Goal: Information Seeking & Learning: Learn about a topic

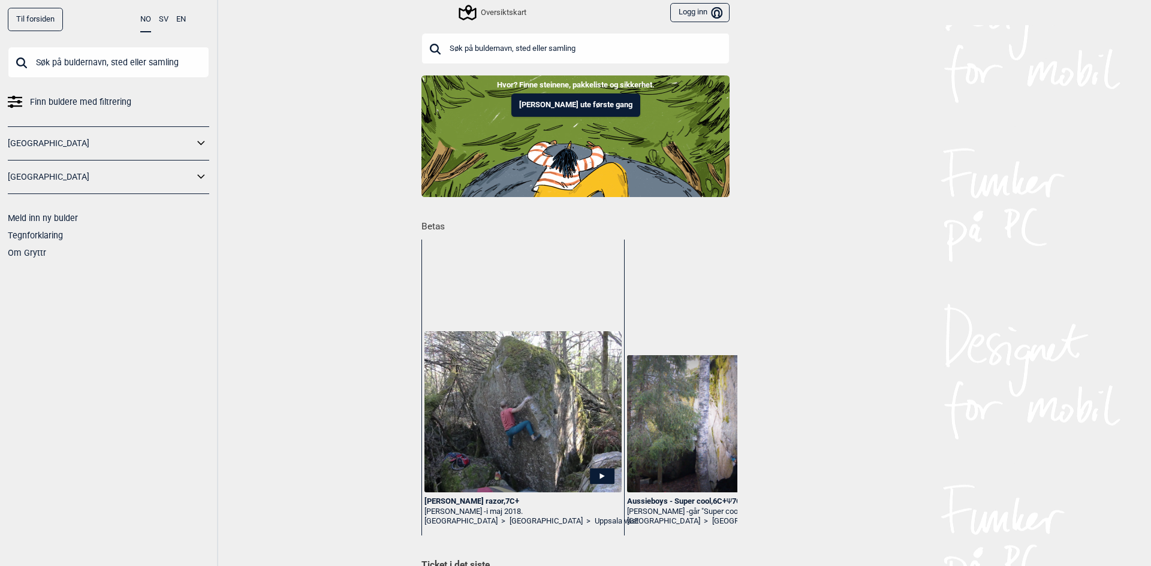
click at [77, 101] on span "Finn buldere med filtrering" at bounding box center [80, 102] width 101 height 17
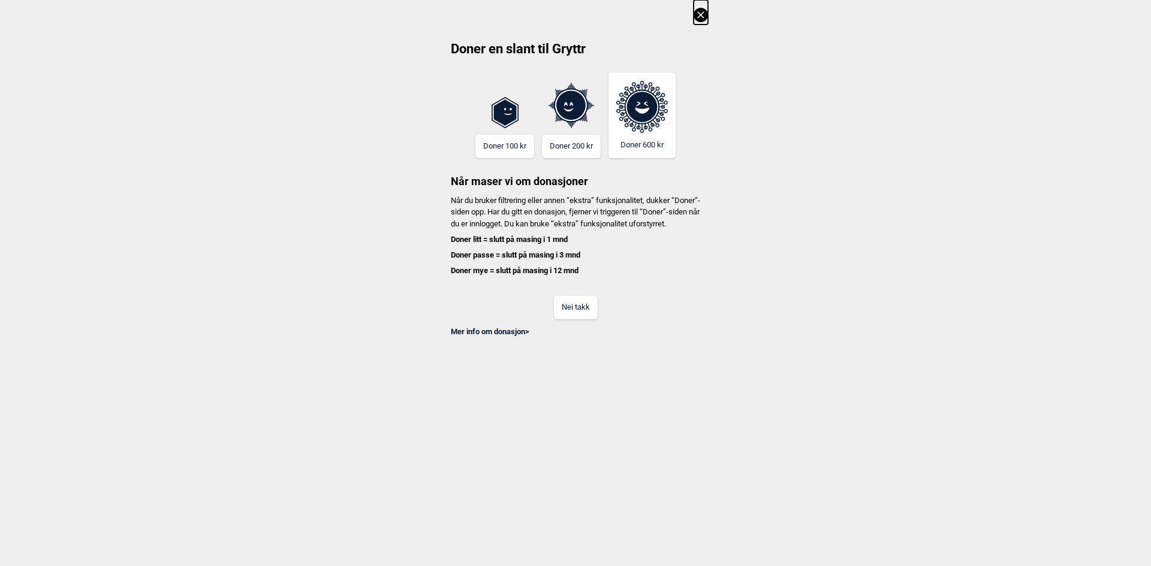
click at [704, 14] on icon at bounding box center [700, 15] width 14 height 14
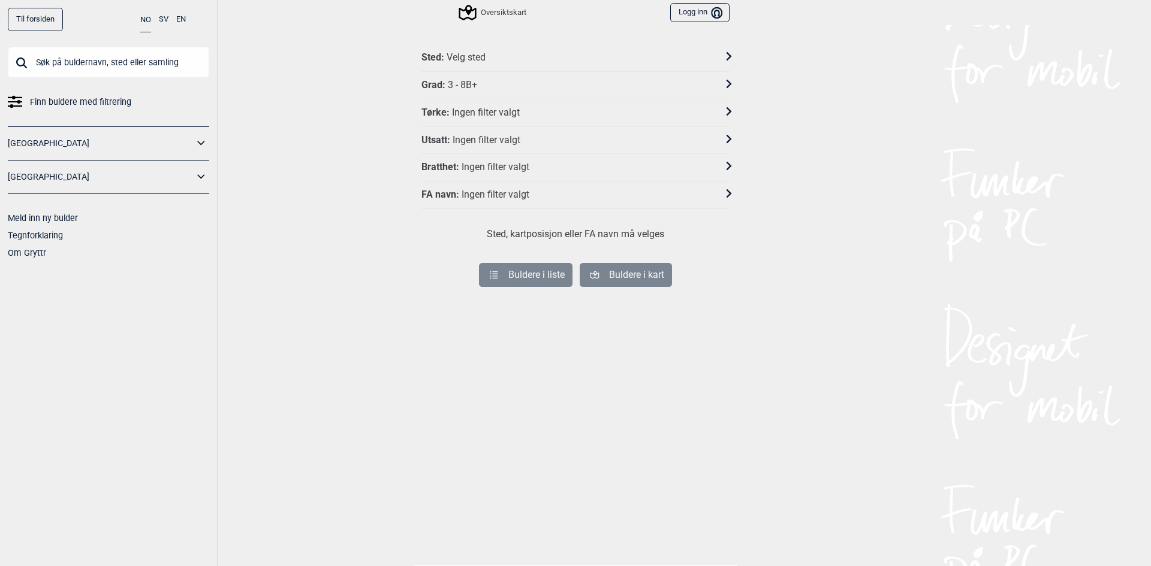
click at [714, 57] on div at bounding box center [722, 57] width 16 height 17
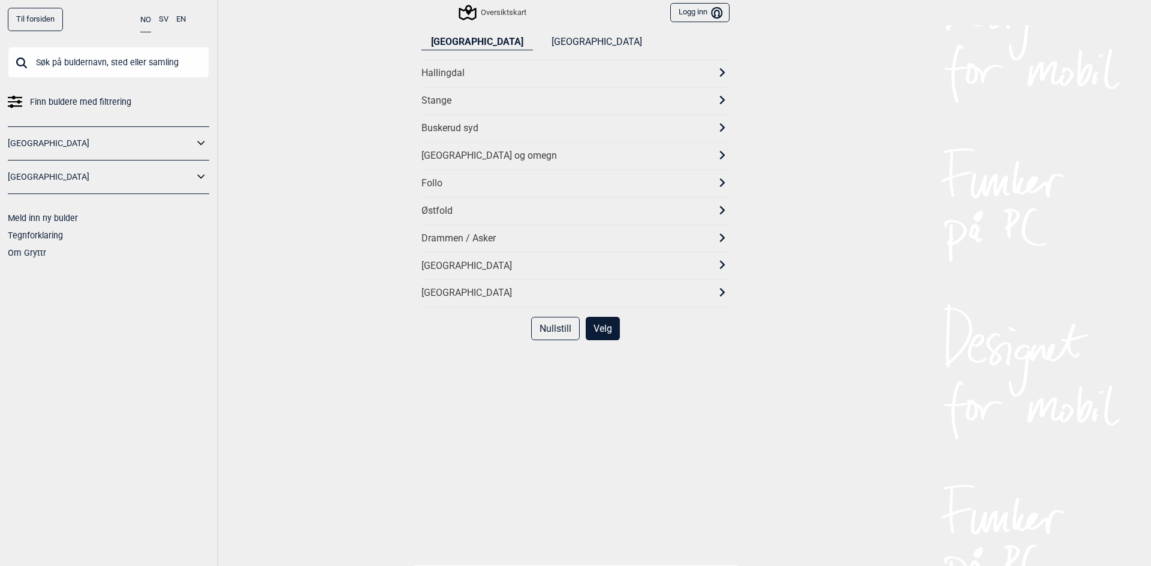
click at [652, 107] on div "Stange" at bounding box center [564, 101] width 286 height 13
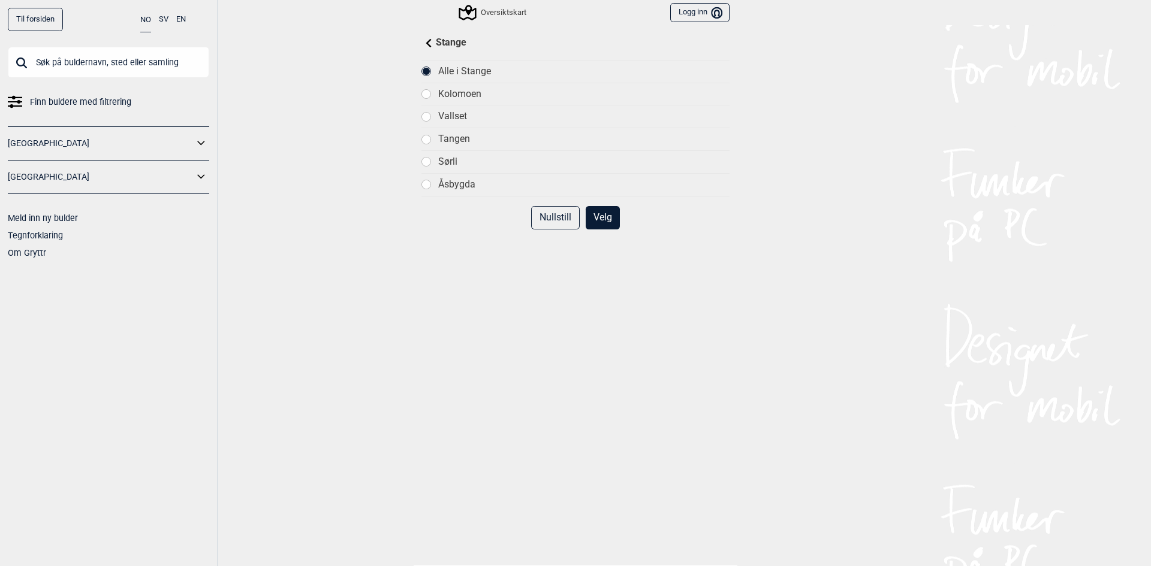
click at [428, 183] on div at bounding box center [426, 185] width 10 height 10
click at [595, 219] on button "Velg" at bounding box center [603, 217] width 34 height 23
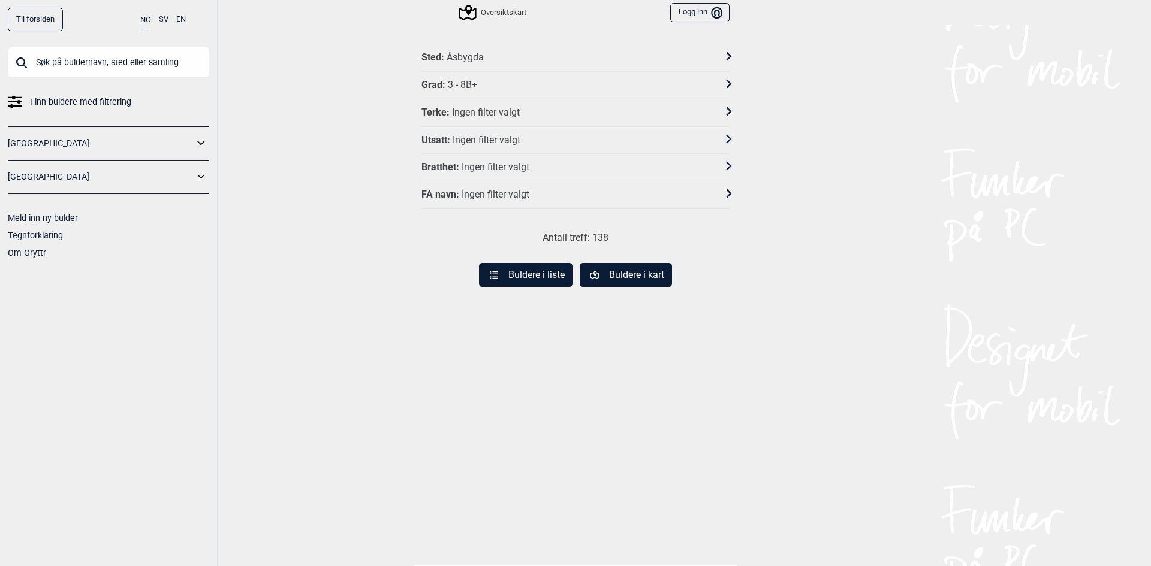
click at [688, 82] on div "Grad : 3 - 8B+" at bounding box center [567, 85] width 292 height 13
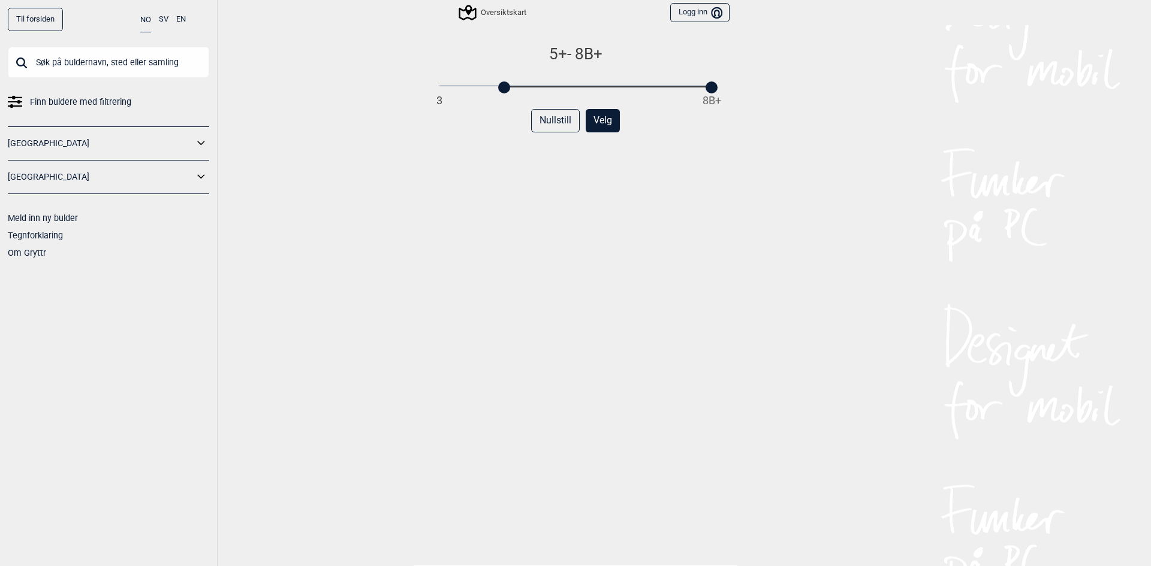
drag, startPoint x: 432, startPoint y: 91, endPoint x: 500, endPoint y: 91, distance: 68.3
click at [500, 91] on div at bounding box center [504, 88] width 12 height 12
click at [601, 120] on button "Velg" at bounding box center [603, 120] width 34 height 23
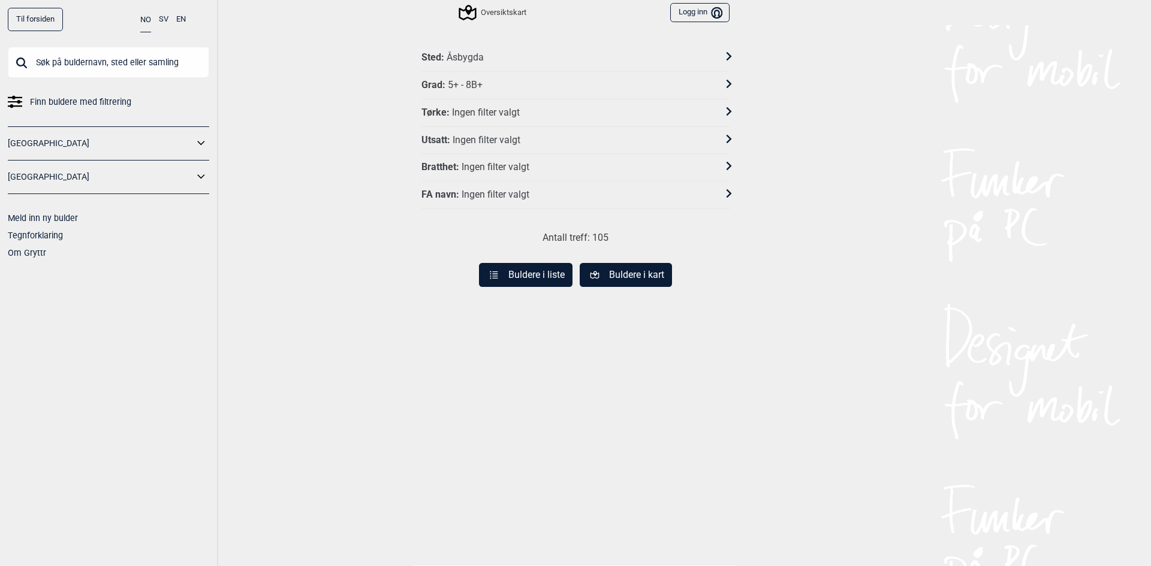
click at [717, 79] on div at bounding box center [722, 85] width 16 height 17
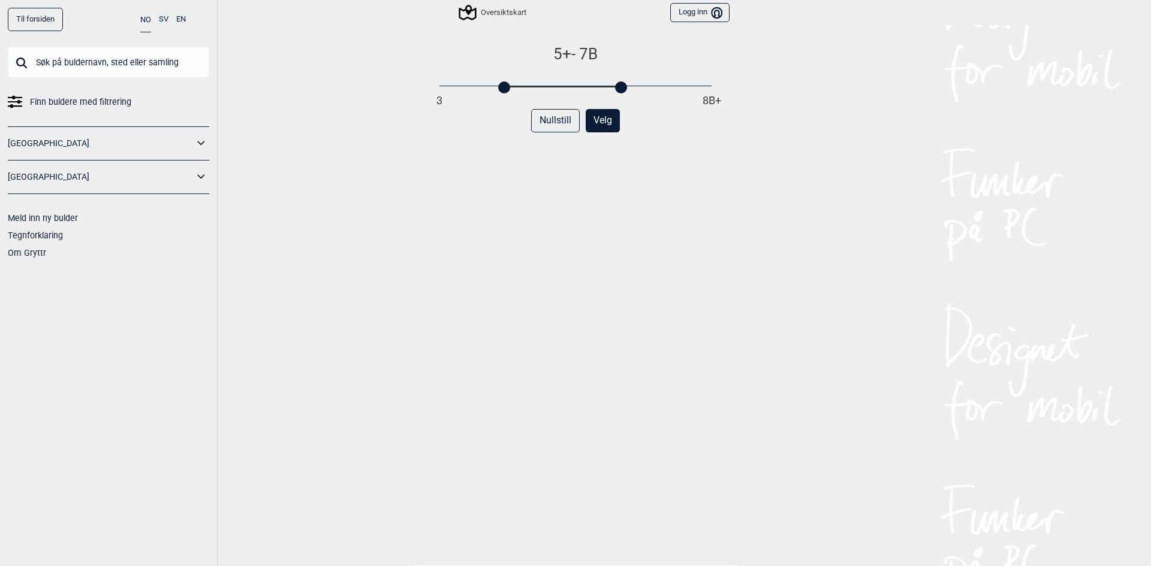
drag, startPoint x: 705, startPoint y: 89, endPoint x: 611, endPoint y: 104, distance: 95.3
click at [611, 104] on div "5+ - 7B 3 8B+ Nullstill Velg" at bounding box center [575, 313] width 308 height 539
click at [599, 116] on button "Velg" at bounding box center [603, 120] width 34 height 23
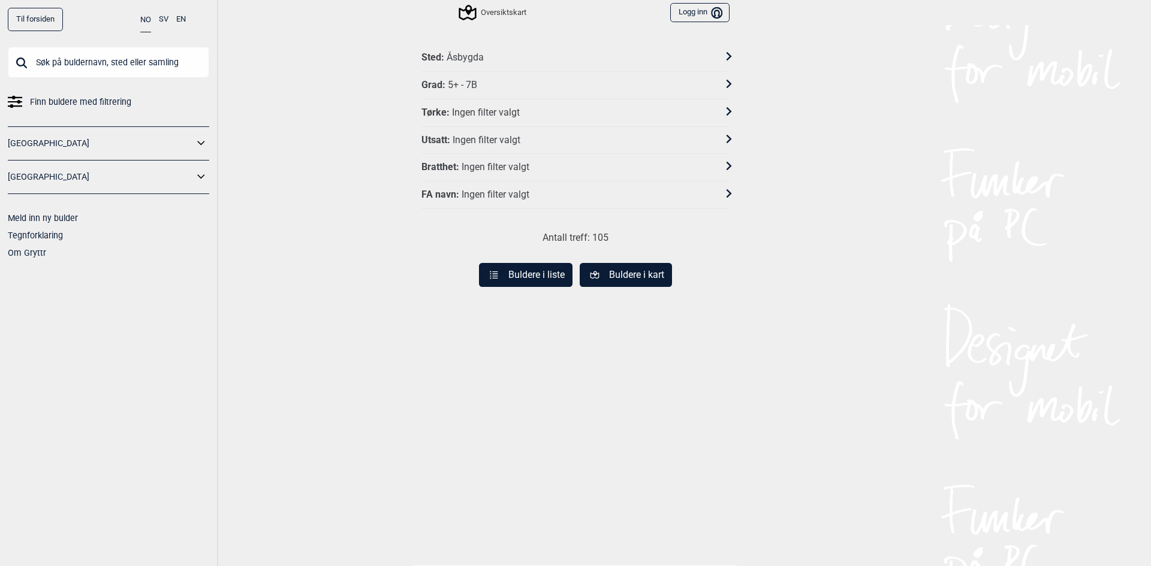
click at [551, 279] on button "Buldere i liste" at bounding box center [526, 275] width 94 height 24
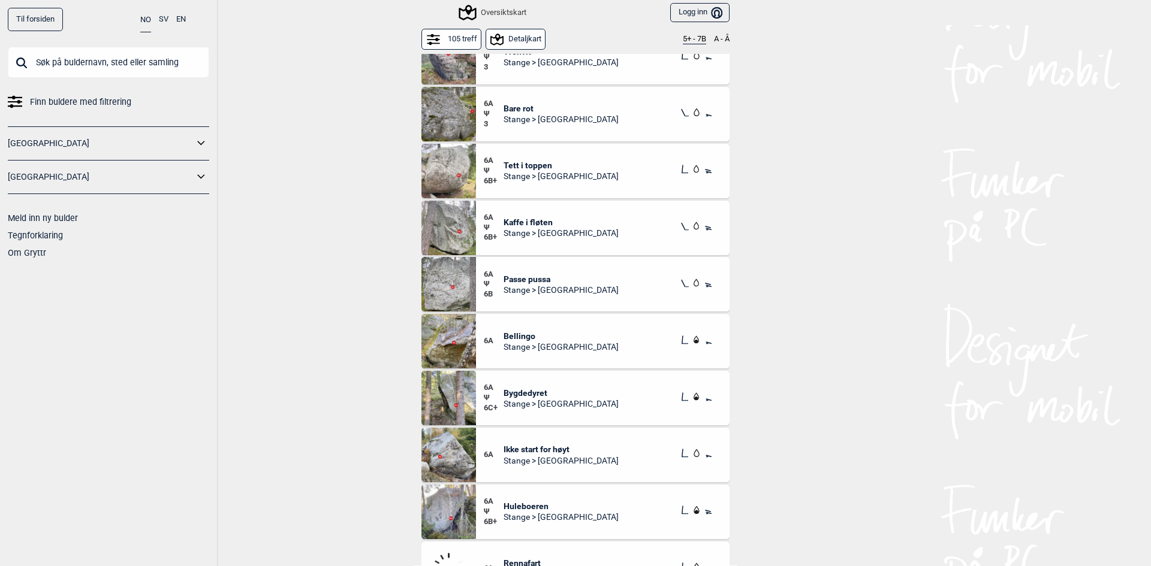
scroll to position [300, 0]
click at [518, 221] on span "Kaffe i fløten" at bounding box center [560, 221] width 115 height 11
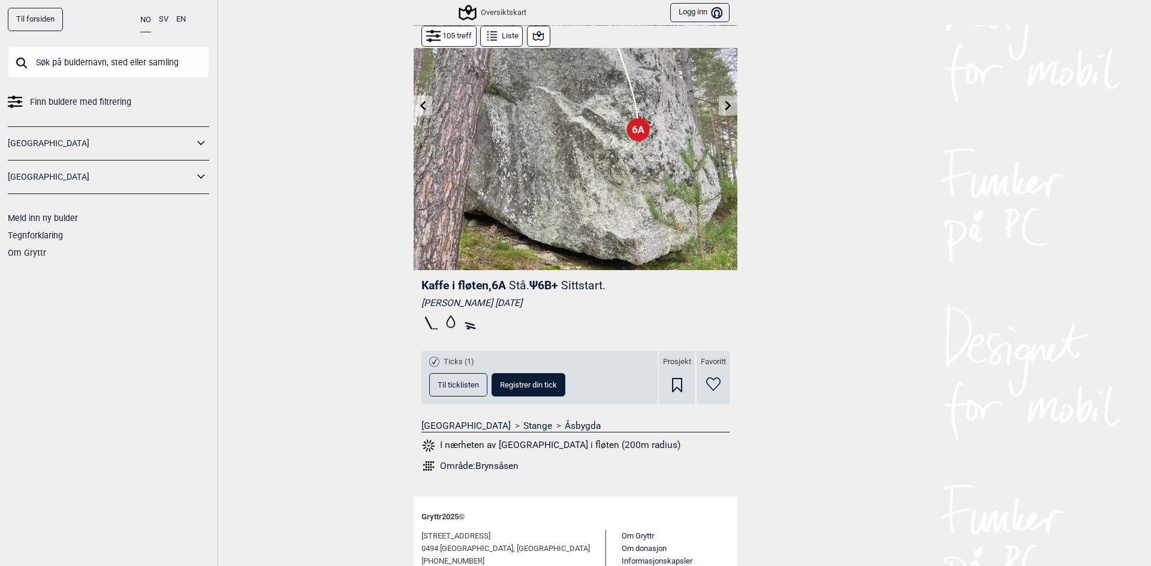
scroll to position [120, 0]
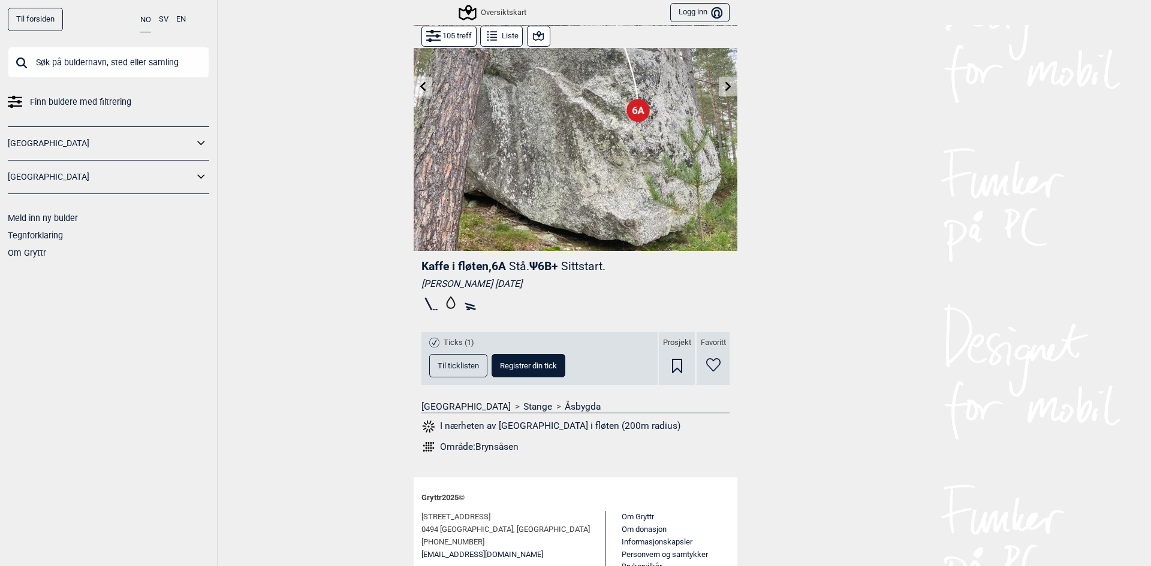
click at [502, 426] on button "I nærheten av [GEOGRAPHIC_DATA] i fløten (200m radius)" at bounding box center [550, 427] width 259 height 16
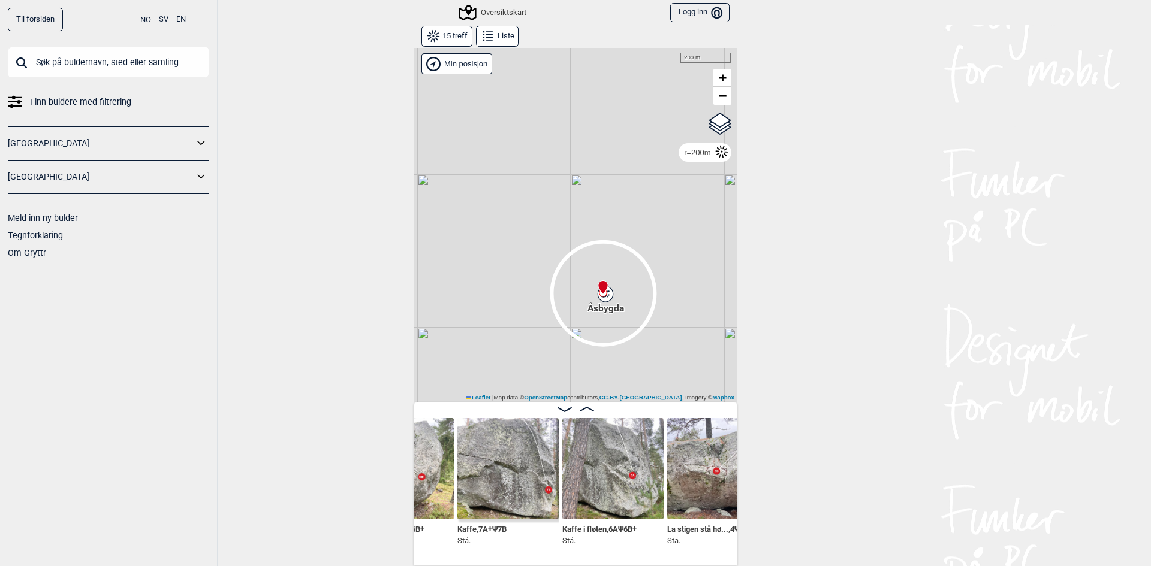
scroll to position [0, 885]
click at [584, 490] on img at bounding box center [609, 468] width 101 height 101
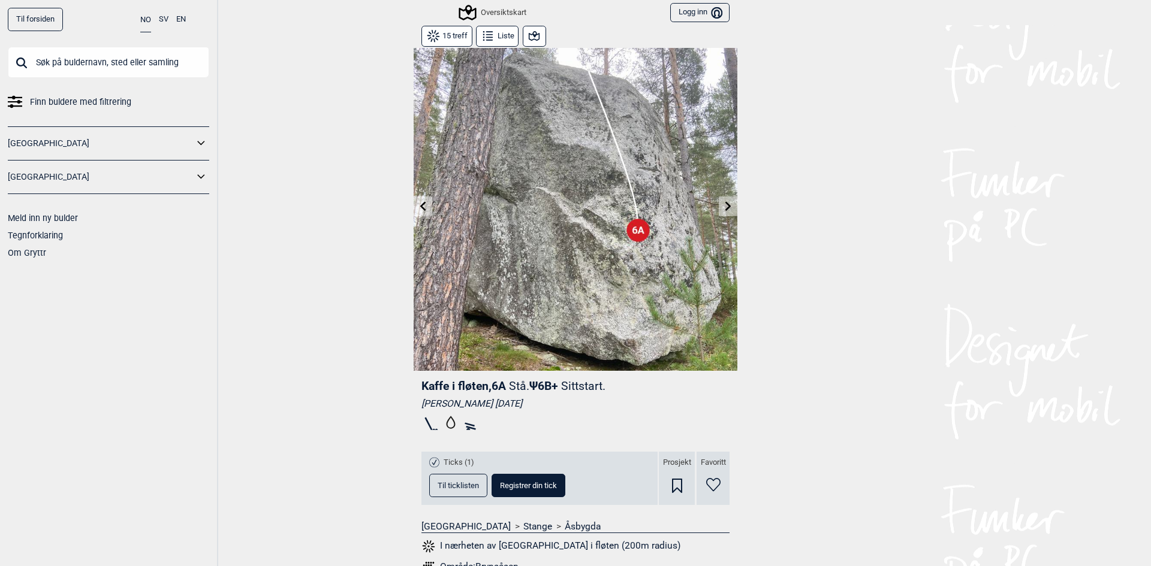
click at [725, 203] on icon at bounding box center [728, 206] width 10 height 10
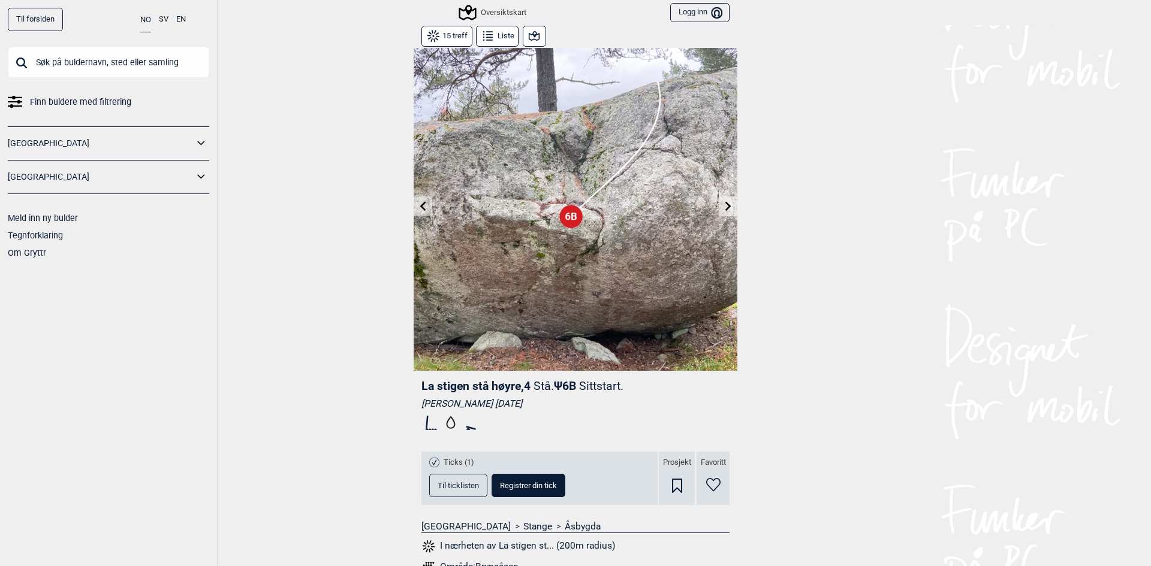
click at [725, 207] on icon at bounding box center [728, 206] width 6 height 10
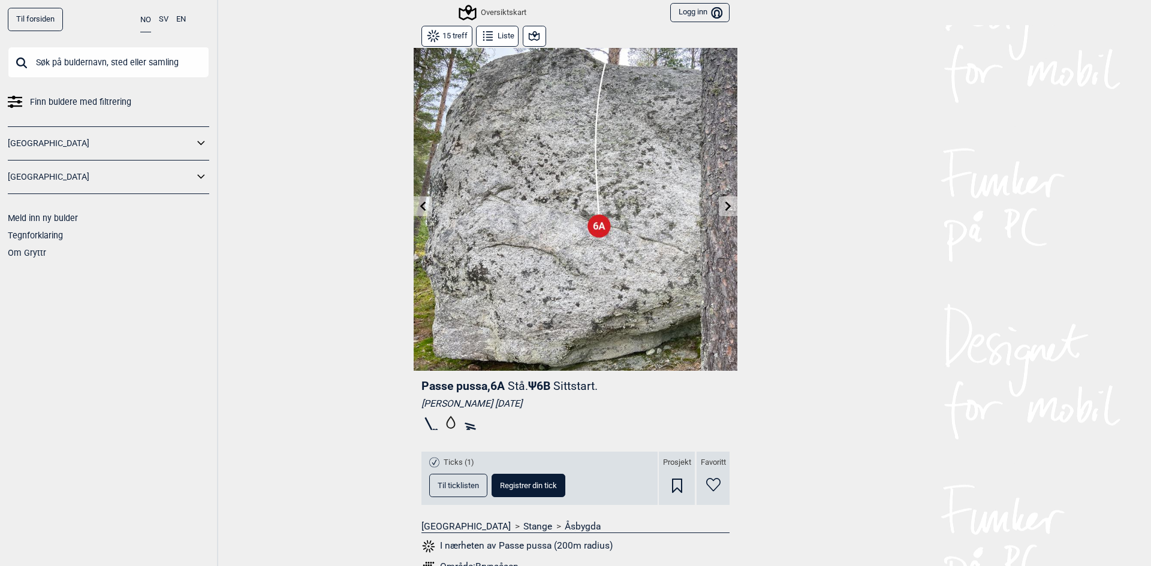
click at [418, 209] on icon at bounding box center [423, 206] width 10 height 10
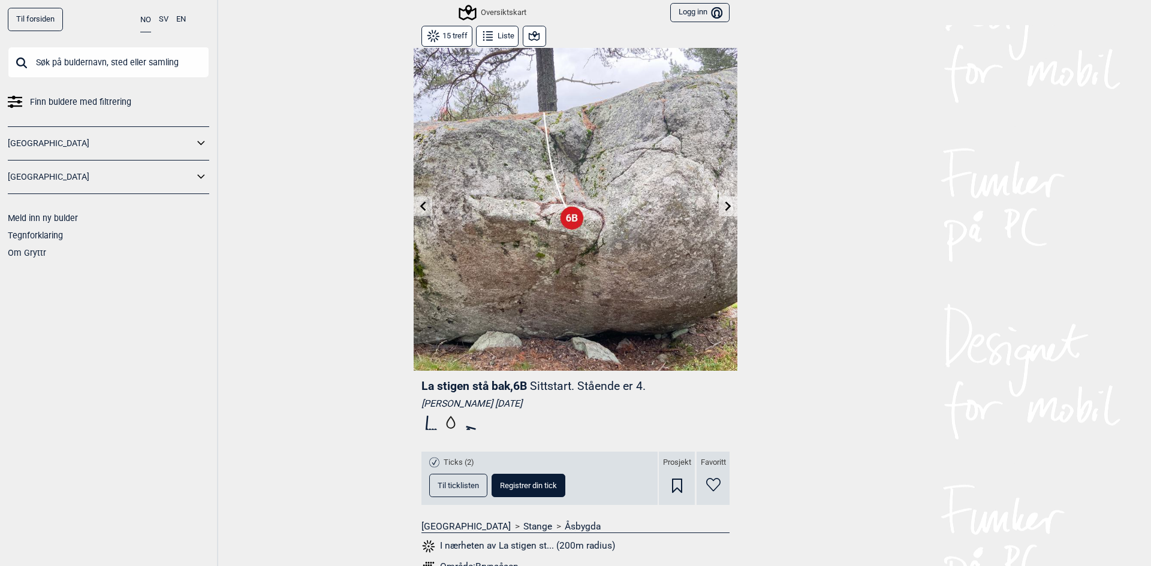
click at [725, 204] on icon at bounding box center [728, 206] width 10 height 10
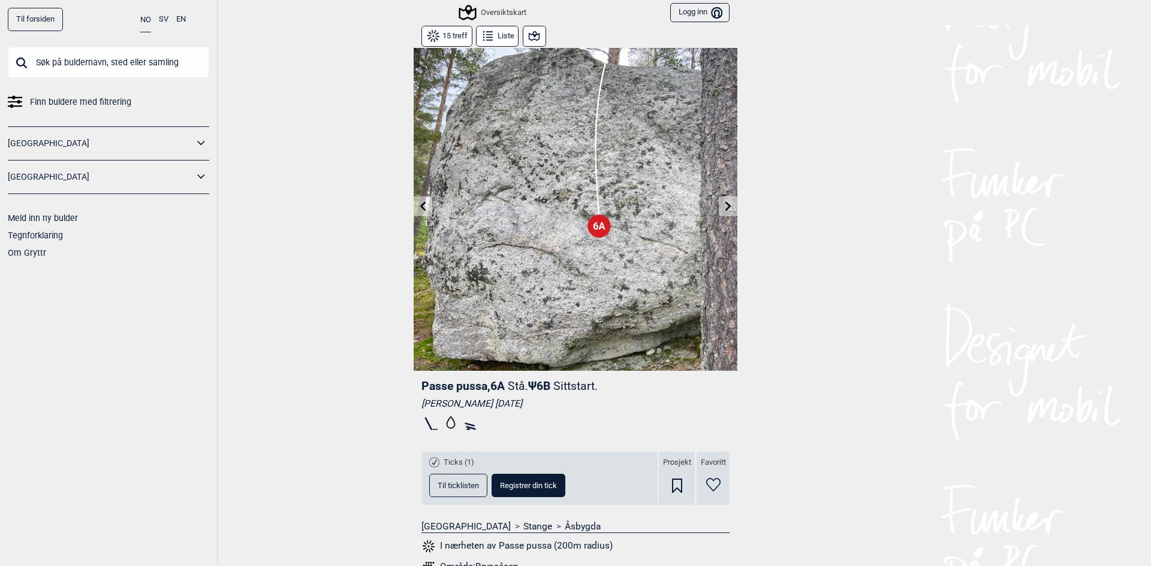
click at [725, 208] on icon at bounding box center [728, 206] width 6 height 10
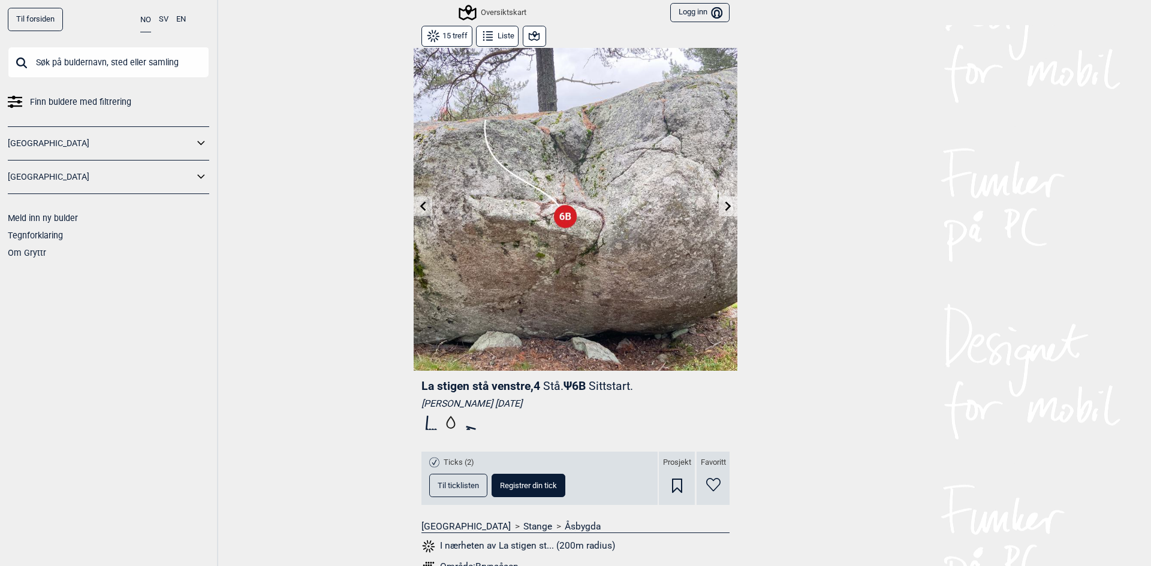
click at [725, 208] on icon at bounding box center [728, 206] width 6 height 10
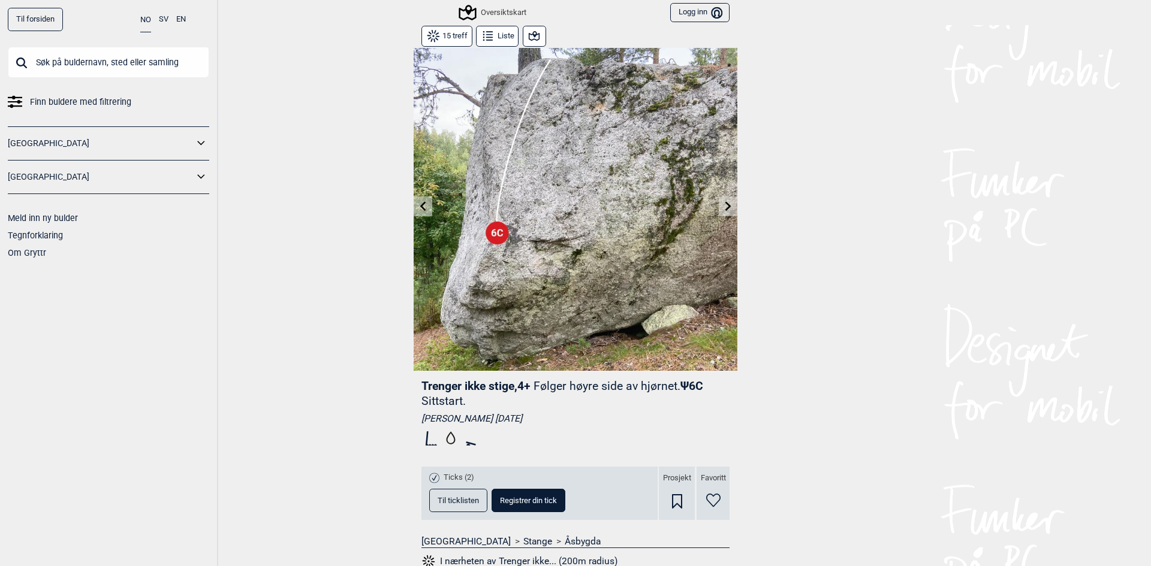
click at [725, 208] on icon at bounding box center [728, 206] width 6 height 10
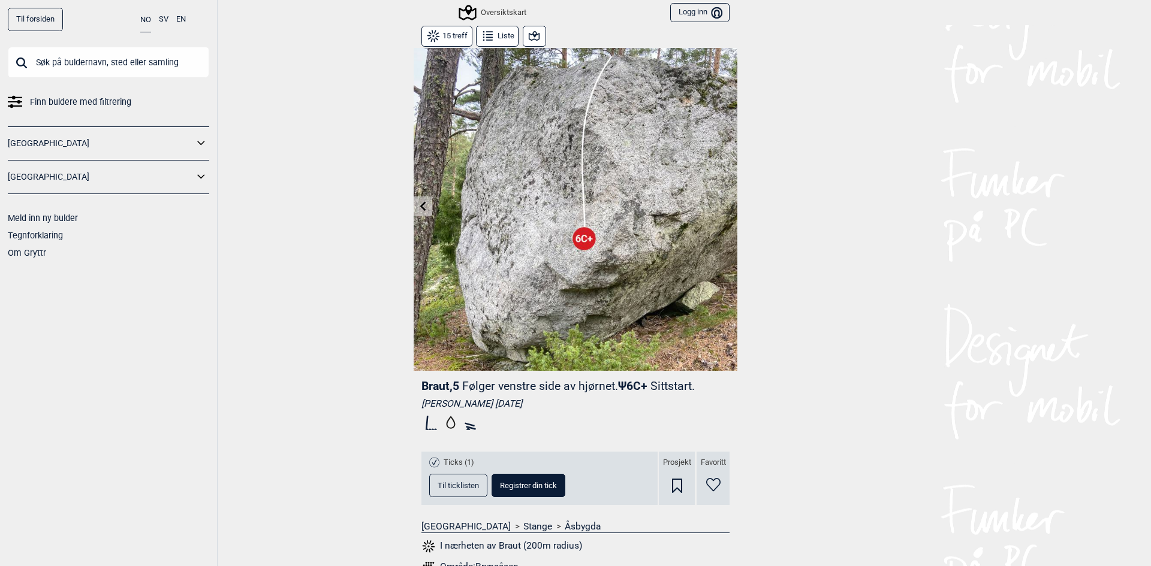
click at [414, 207] on button at bounding box center [423, 207] width 19 height 20
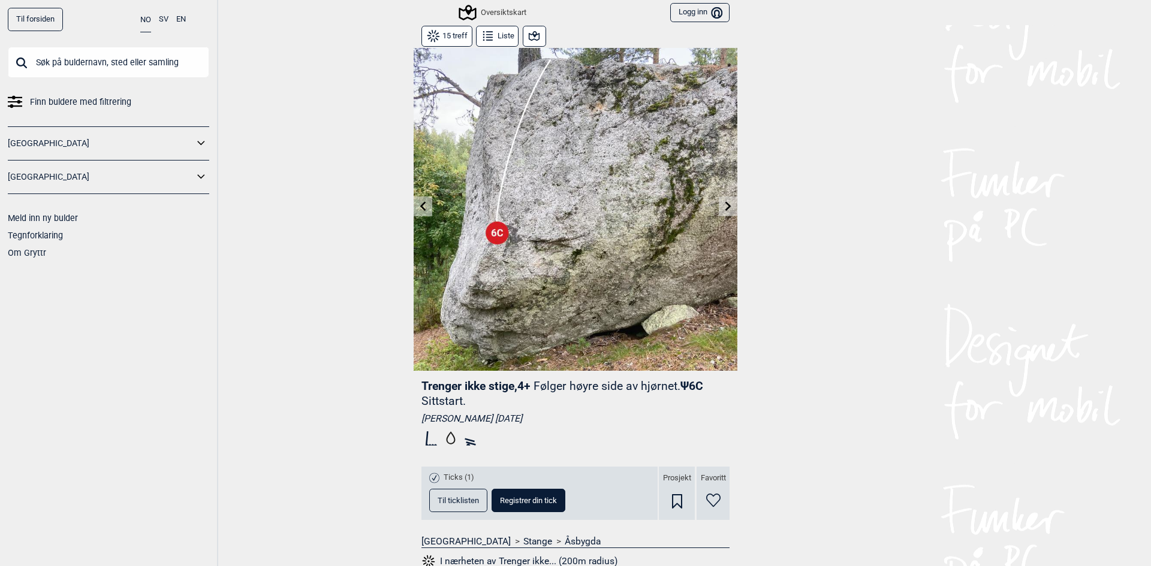
click at [414, 207] on button at bounding box center [423, 207] width 19 height 20
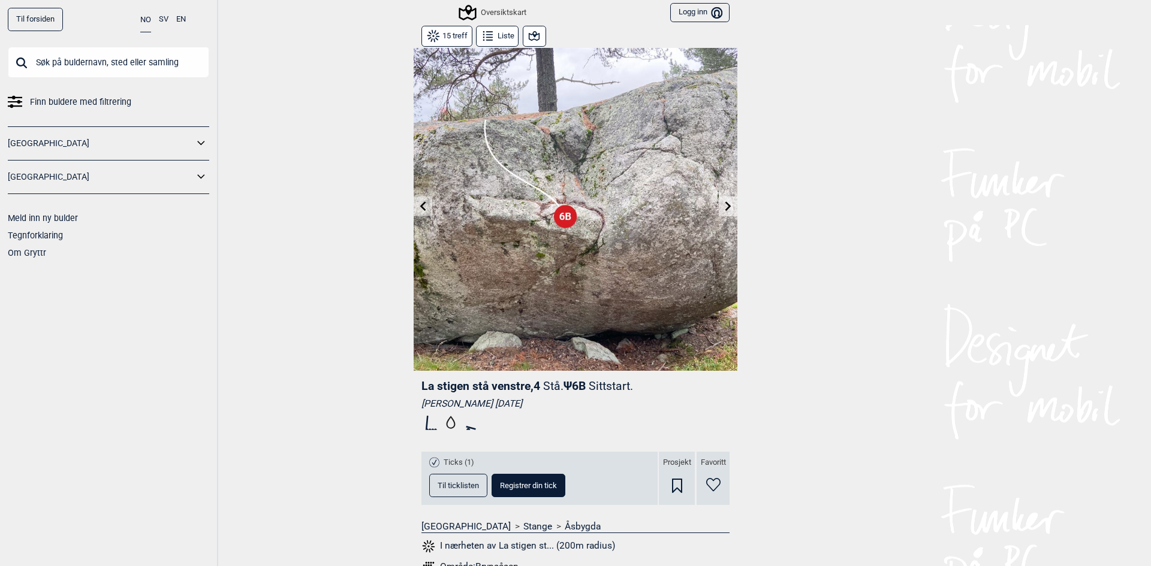
click at [414, 207] on button at bounding box center [423, 207] width 19 height 20
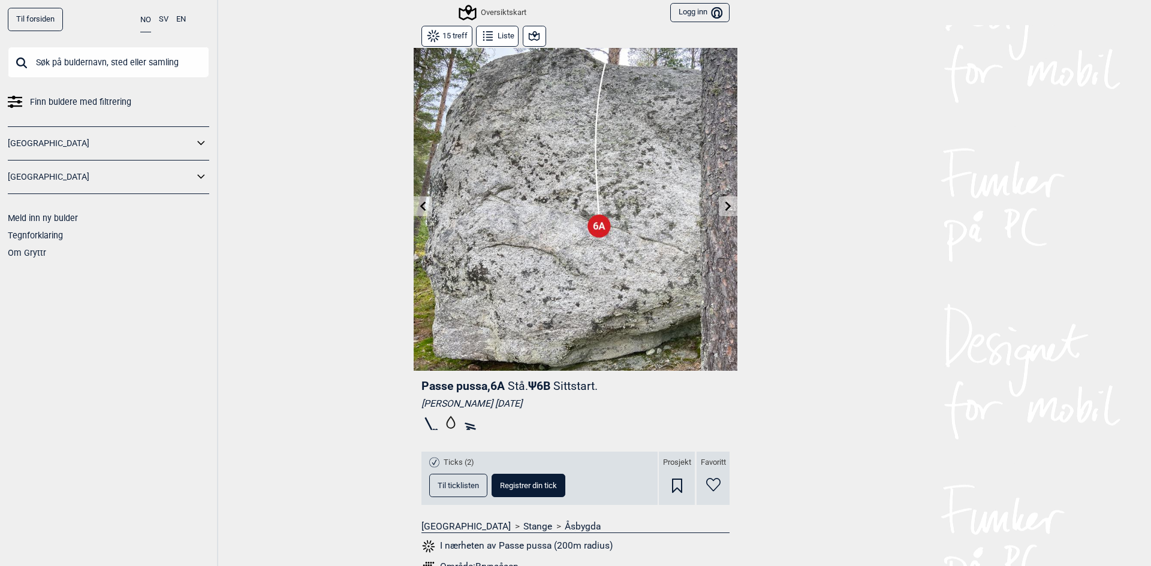
click at [414, 207] on button at bounding box center [423, 207] width 19 height 20
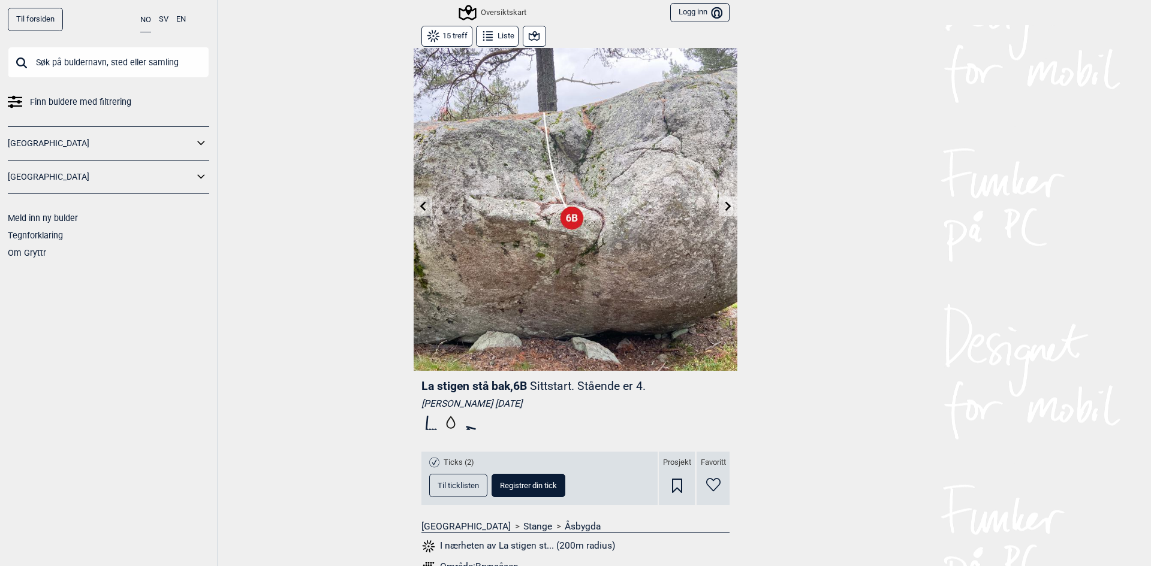
click at [414, 207] on button at bounding box center [423, 207] width 19 height 20
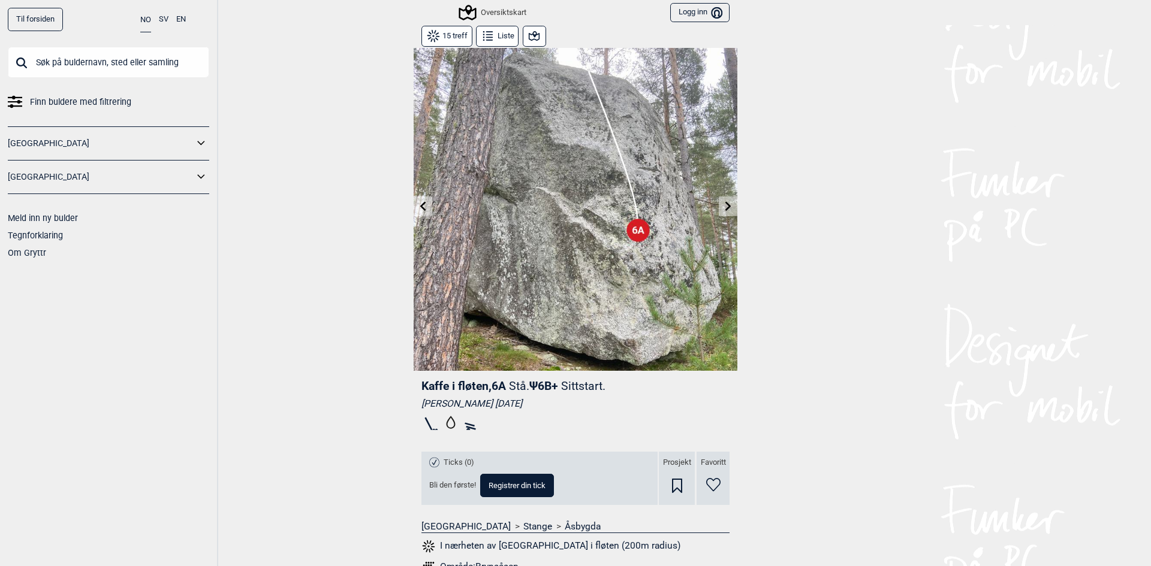
click at [414, 207] on button at bounding box center [423, 207] width 19 height 20
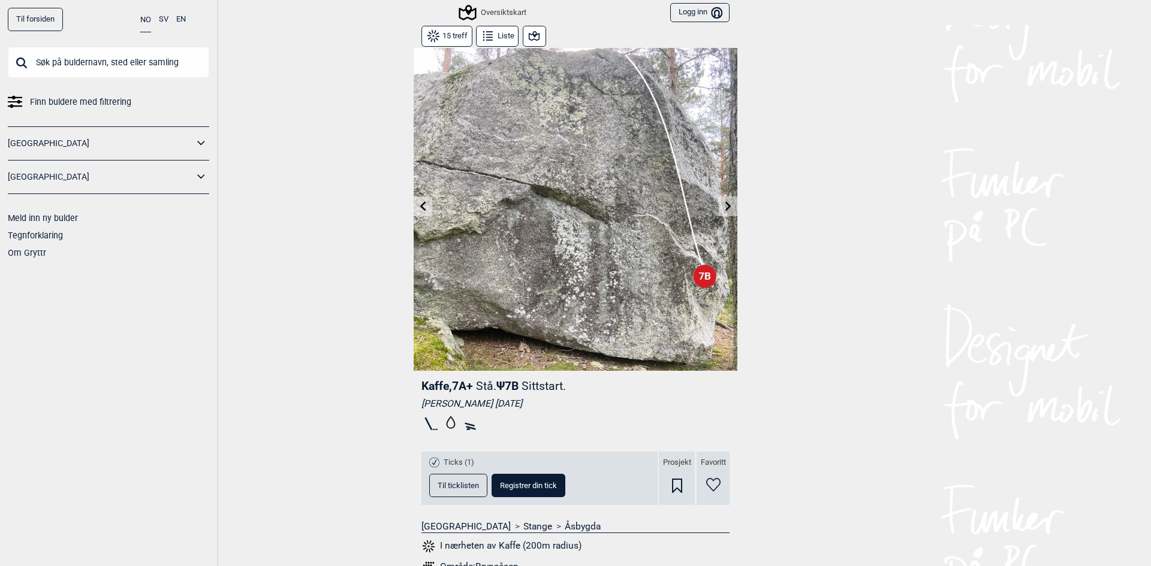
click at [414, 207] on button at bounding box center [423, 207] width 19 height 20
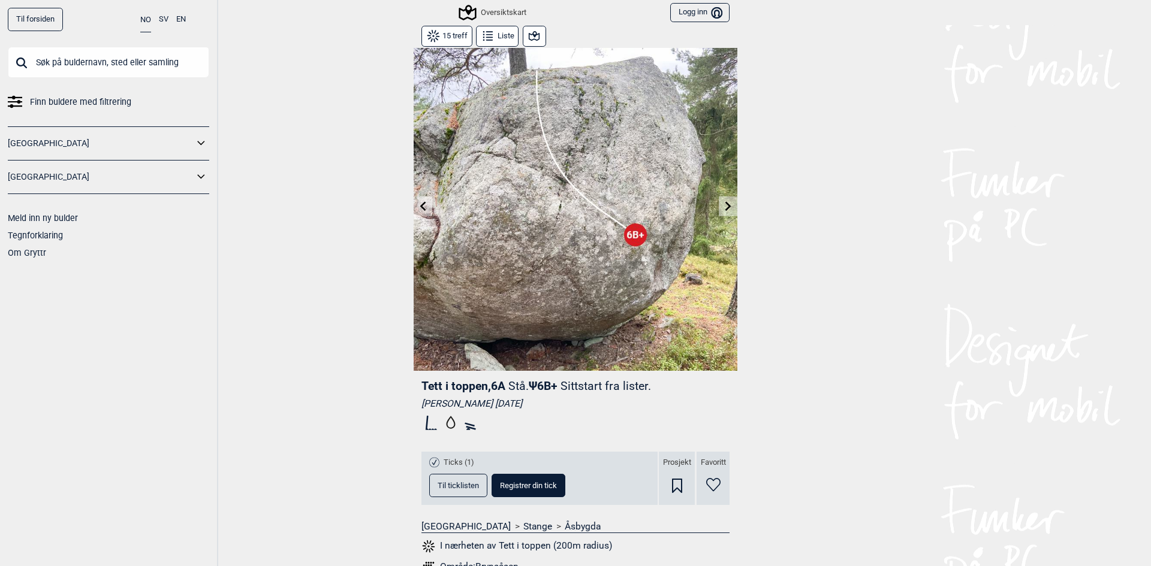
click at [420, 209] on icon at bounding box center [423, 206] width 6 height 10
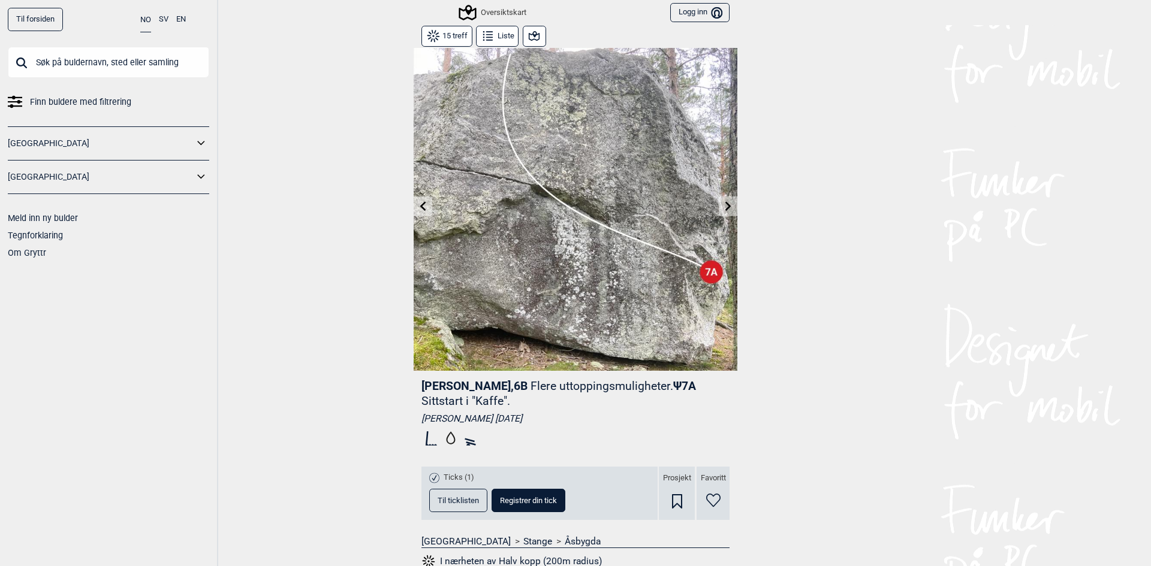
click at [824, 348] on div "Til forsiden NO SV EN Finn buldere med filtrering [GEOGRAPHIC_DATA] [GEOGRAPHIC…" at bounding box center [575, 283] width 1151 height 566
click at [799, 258] on div "Til forsiden NO SV EN Finn buldere med filtrering [GEOGRAPHIC_DATA] [GEOGRAPHIC…" at bounding box center [575, 283] width 1151 height 566
